Goal: Task Accomplishment & Management: Manage account settings

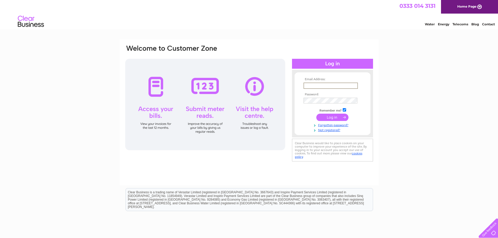
click at [331, 85] on input "text" at bounding box center [330, 86] width 54 height 6
type input "jenna@tasbuildingsupplies.com"
click at [316, 114] on input "submit" at bounding box center [332, 117] width 32 height 7
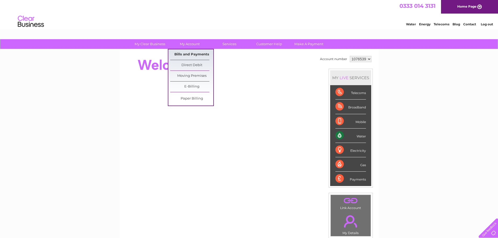
click at [187, 53] on link "Bills and Payments" at bounding box center [191, 54] width 43 height 10
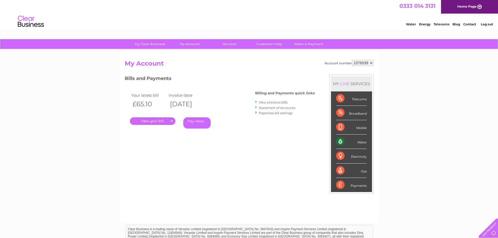
click at [162, 119] on link "." at bounding box center [152, 121] width 45 height 8
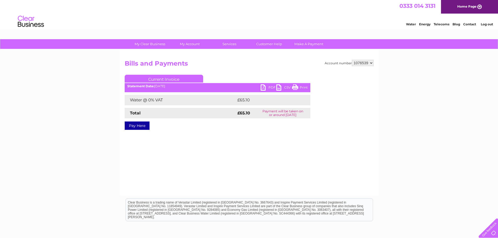
click at [270, 86] on link "PDF" at bounding box center [269, 88] width 16 height 8
click at [486, 23] on link "Log out" at bounding box center [487, 24] width 12 height 4
